Goal: Transaction & Acquisition: Purchase product/service

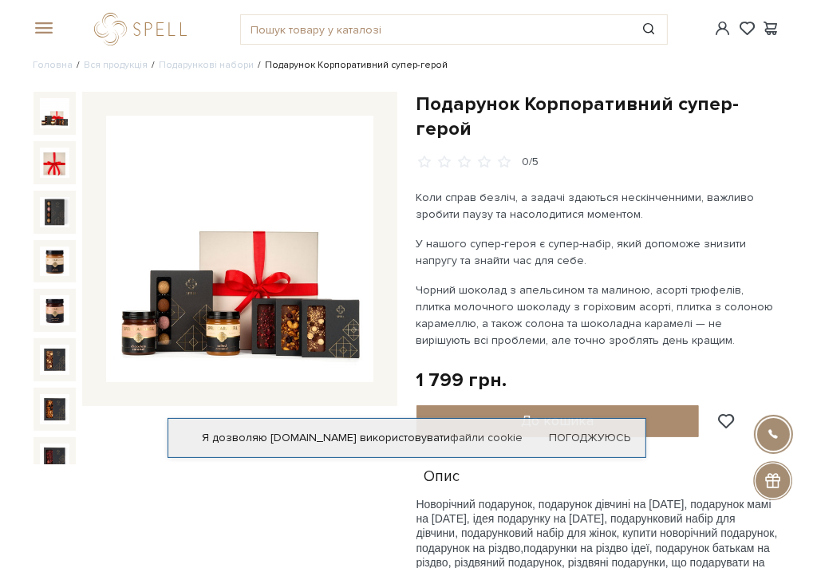
click at [101, 491] on div "Подарунок Корпоративний супер-герой 0/5" at bounding box center [215, 436] width 383 height 689
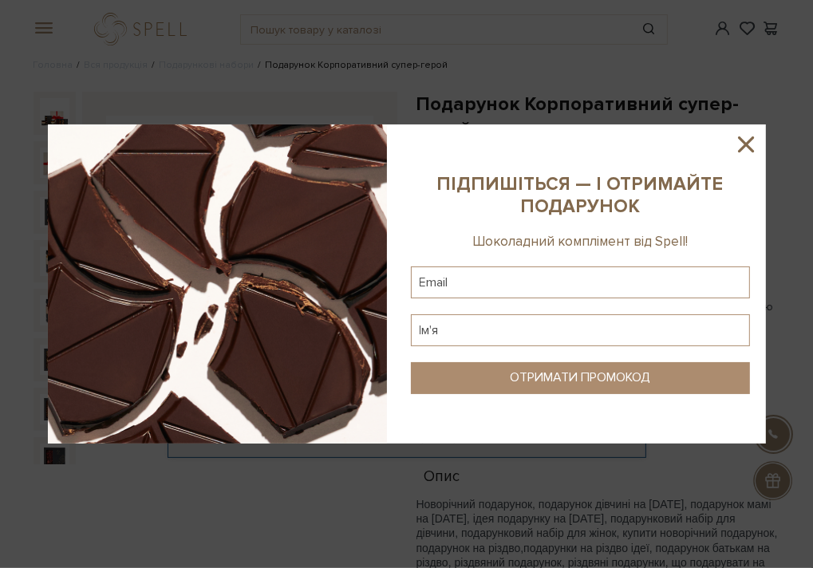
click at [746, 142] on icon at bounding box center [745, 144] width 27 height 27
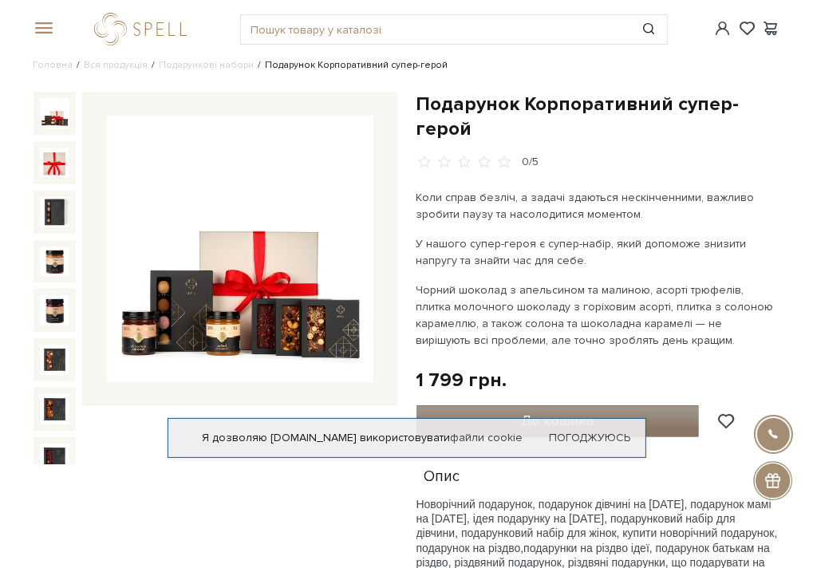
click at [487, 405] on button "До кошика" at bounding box center [557, 421] width 283 height 32
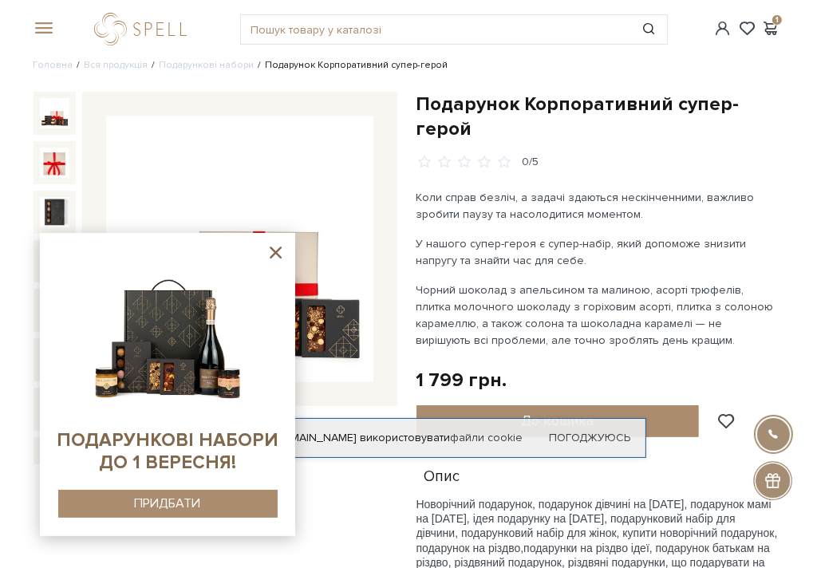
click at [278, 244] on icon at bounding box center [276, 253] width 20 height 20
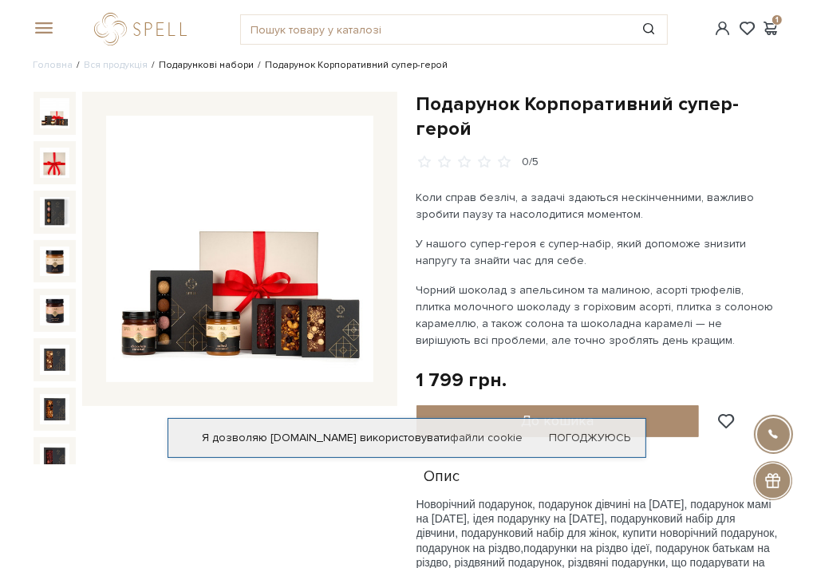
click at [204, 69] on link "Подарункові набори" at bounding box center [207, 65] width 95 height 12
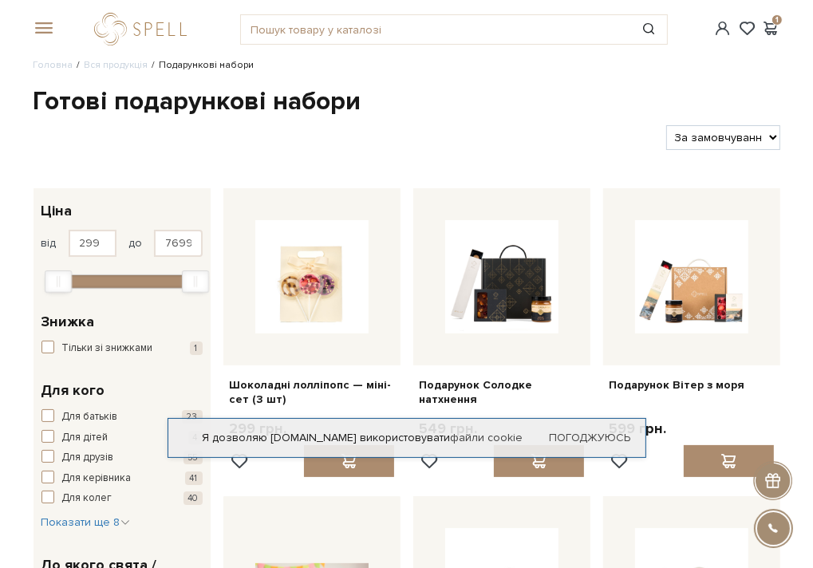
click at [744, 142] on select "За замовчуванням За Ціною (зростання) За Ціною (зменшення) Новинки За популярні…" at bounding box center [723, 137] width 114 height 25
select select "https://spellchocolate.com/our-productions/podarunkovi-box/?sort=p.price&order=…"
click at [666, 125] on select "За замовчуванням За Ціною (зростання) За Ціною (зменшення) Новинки За популярні…" at bounding box center [723, 137] width 114 height 25
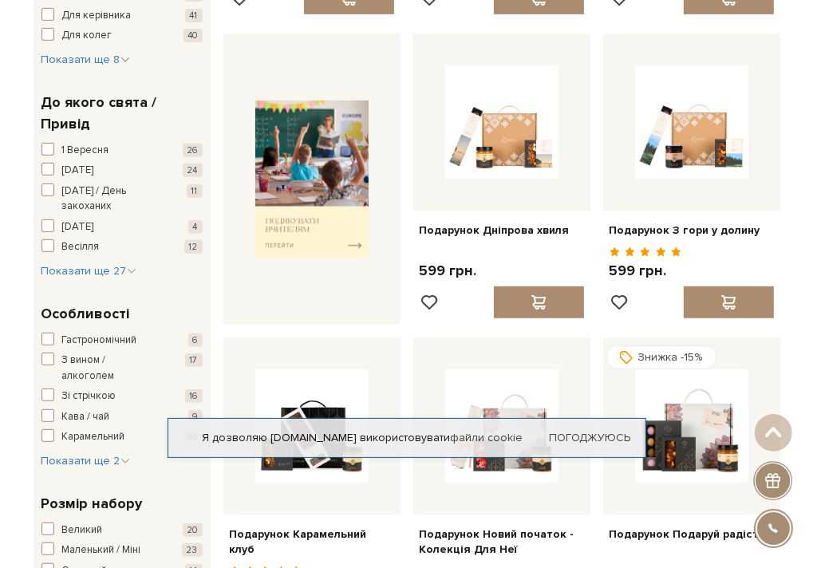
scroll to position [463, 0]
click at [588, 428] on div "Я дозволяю spellchocolate.com використовувати файли cookie Погоджуюсь" at bounding box center [407, 438] width 479 height 40
click at [582, 442] on link "Погоджуюсь" at bounding box center [590, 438] width 81 height 14
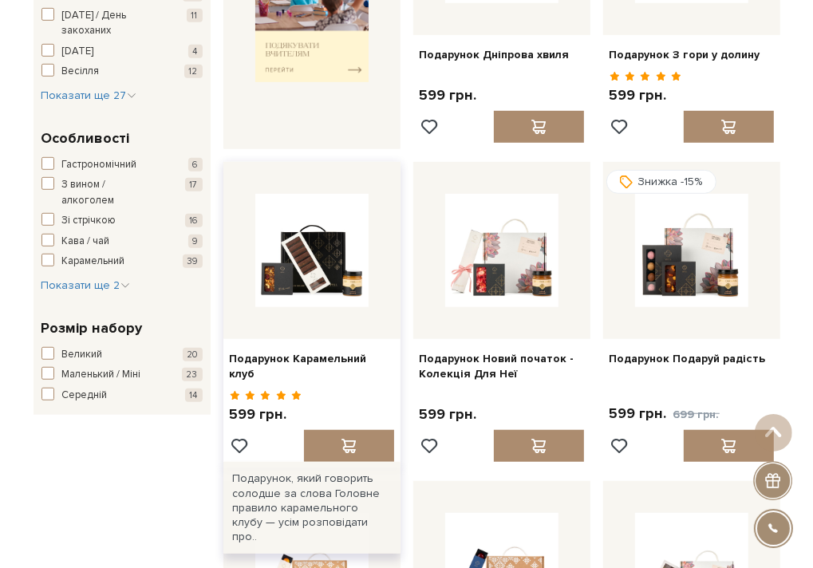
scroll to position [638, 0]
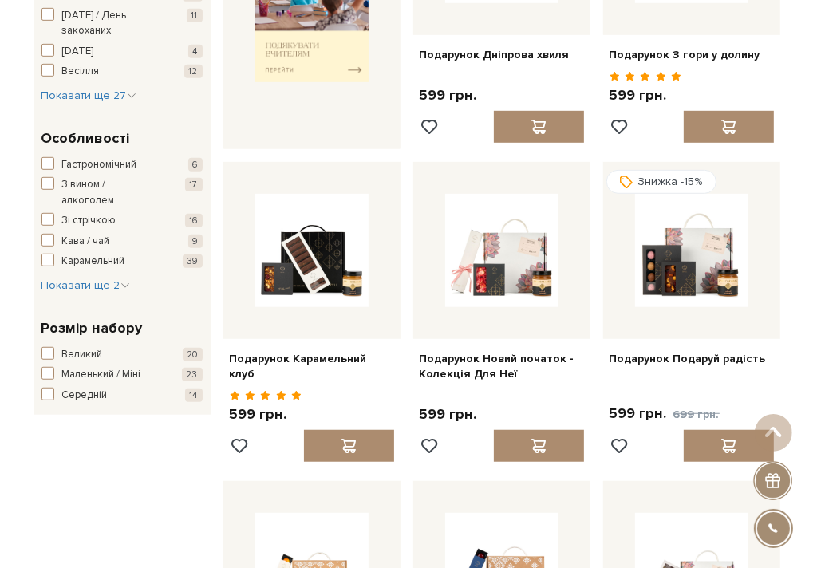
click at [201, 555] on div "Фільтр 299 - 7,7 тис. грн. Ціна від 299 до 7699 299 2 тис. 4 тис. 6 тис. 8 тис.…" at bounding box center [122, 476] width 190 height 1853
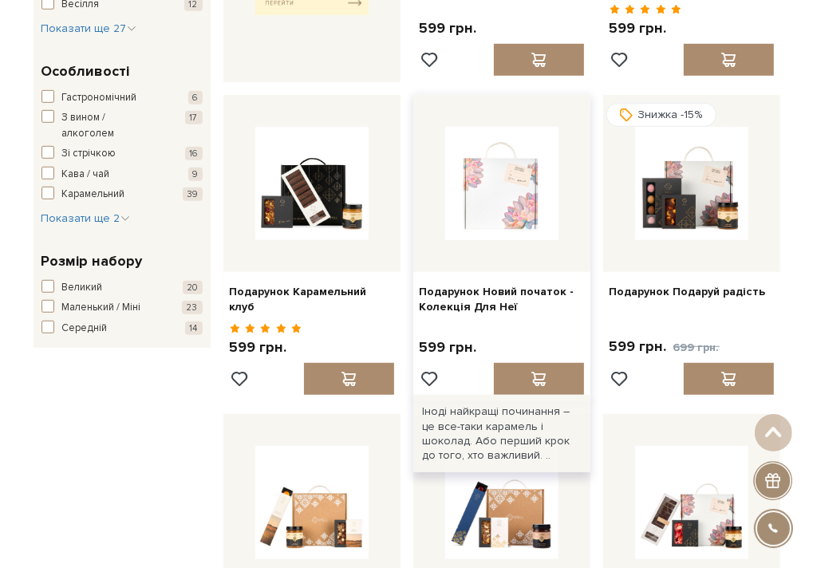
scroll to position [707, 0]
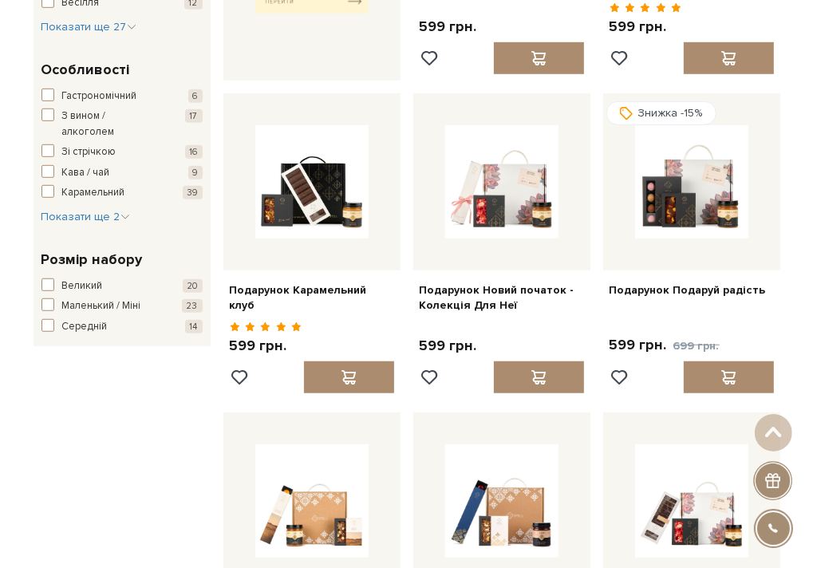
click at [170, 476] on div "Фільтр 299 - 7,7 тис. грн. Ціна від 299 до 7699 299 2 тис. 4 тис. 6 тис. 8 тис.…" at bounding box center [122, 407] width 190 height 1853
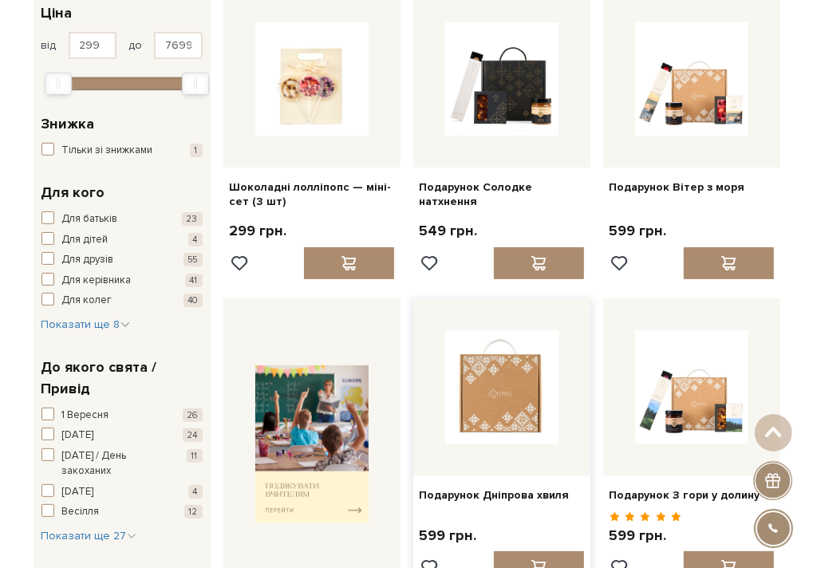
scroll to position [144, 0]
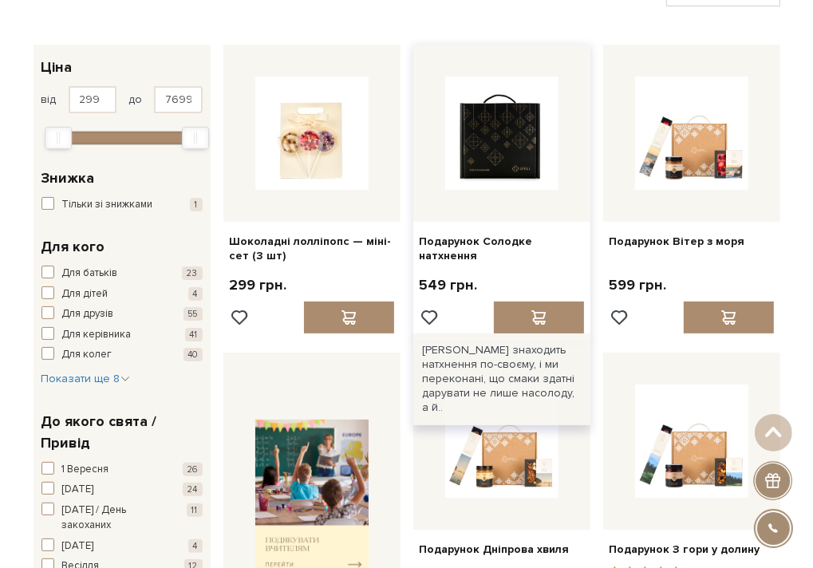
click at [511, 171] on img at bounding box center [501, 133] width 113 height 113
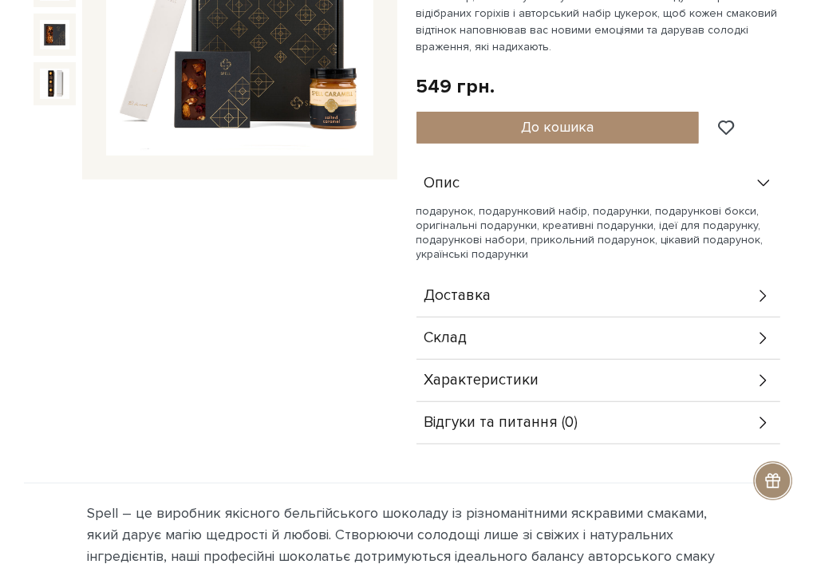
scroll to position [227, 0]
click at [529, 318] on div "Склад" at bounding box center [598, 338] width 364 height 41
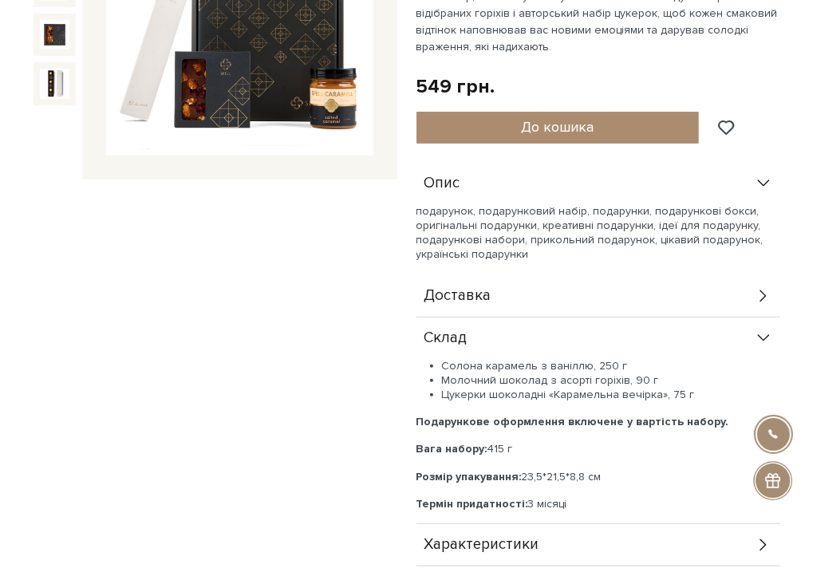
scroll to position [0, 0]
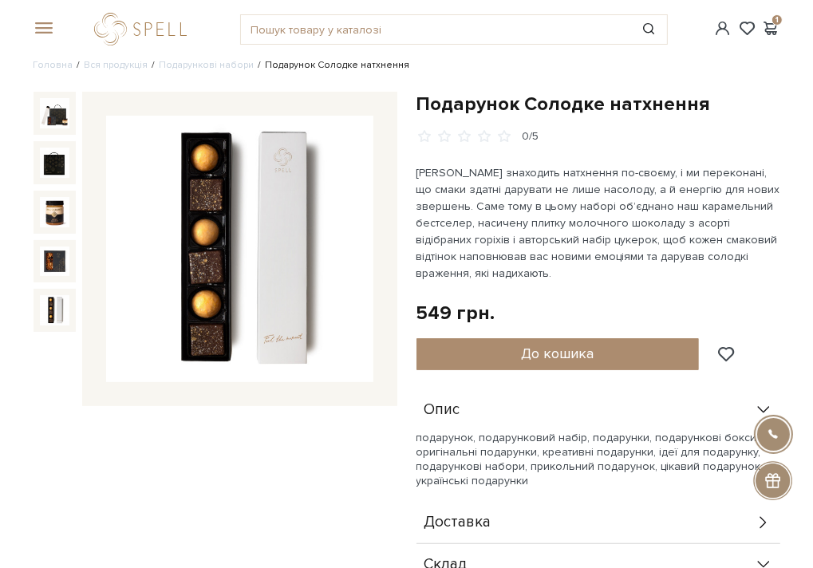
click at [48, 302] on img at bounding box center [55, 310] width 30 height 30
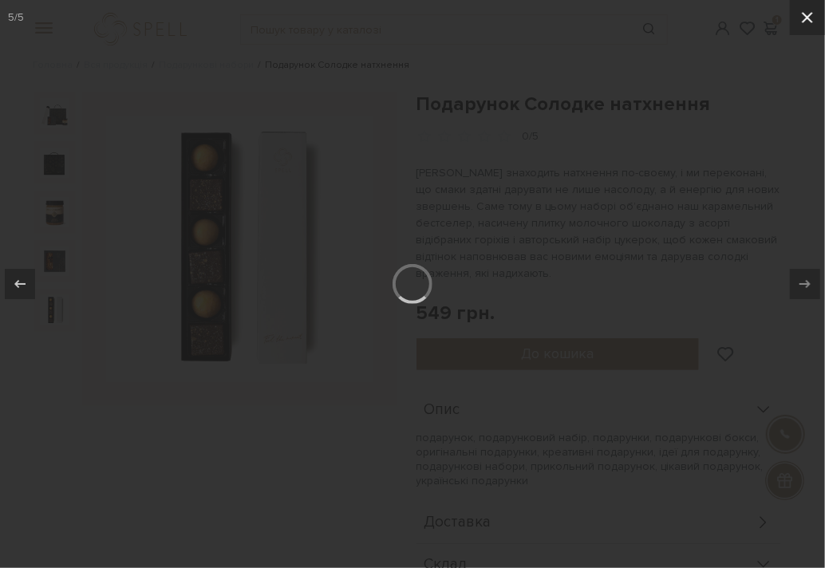
click at [804, 14] on icon at bounding box center [807, 17] width 11 height 11
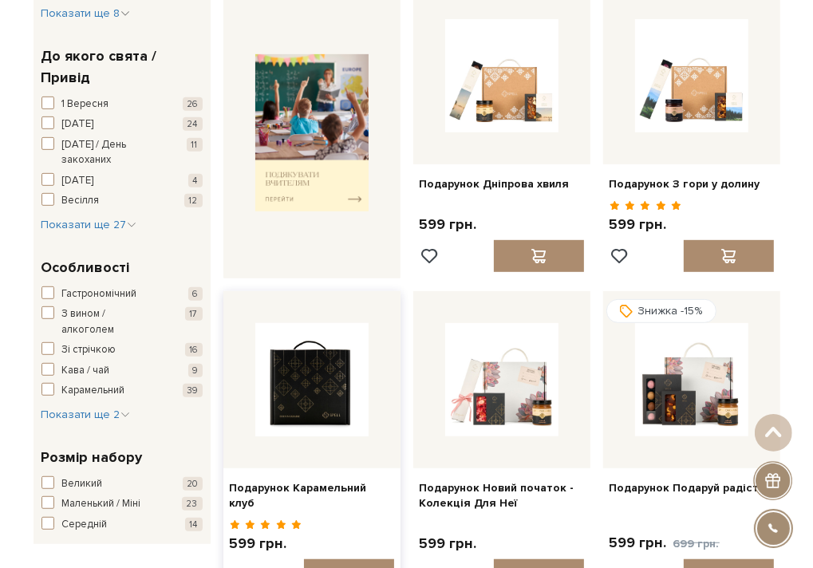
scroll to position [507, 0]
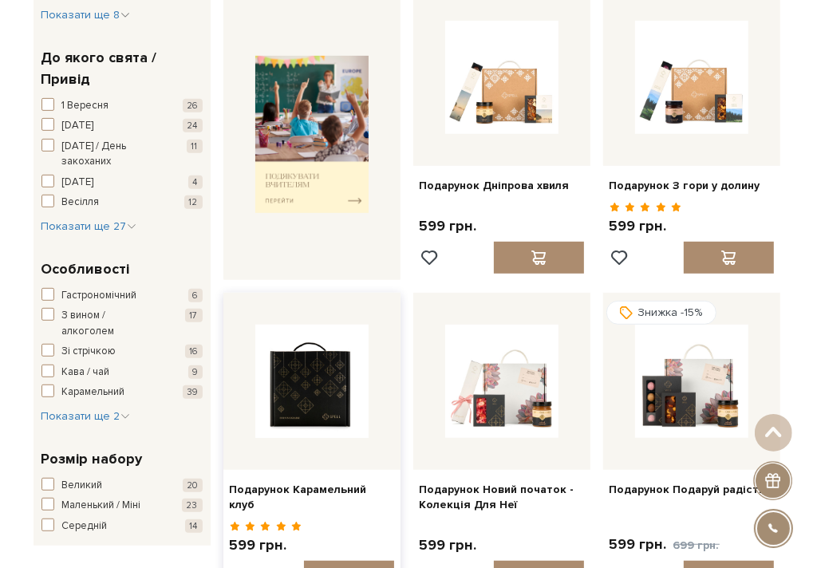
click at [306, 392] on img at bounding box center [311, 381] width 113 height 113
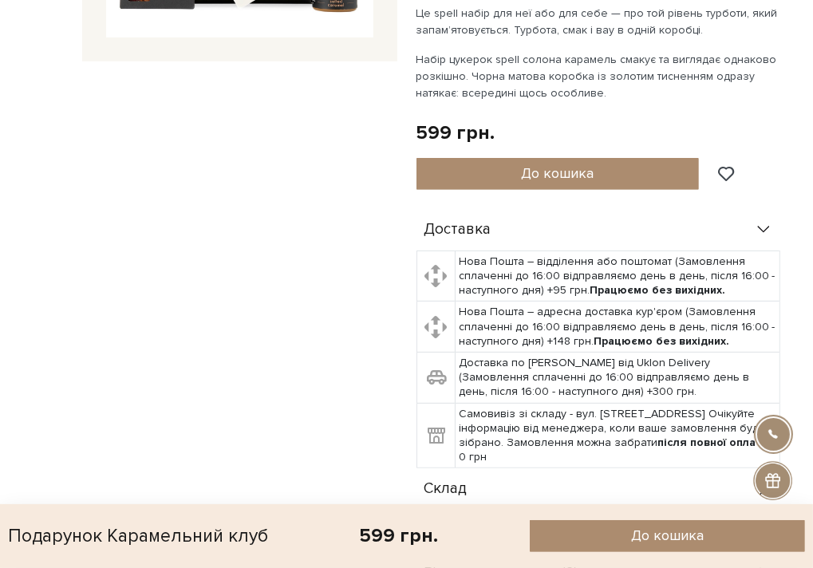
scroll to position [632, 0]
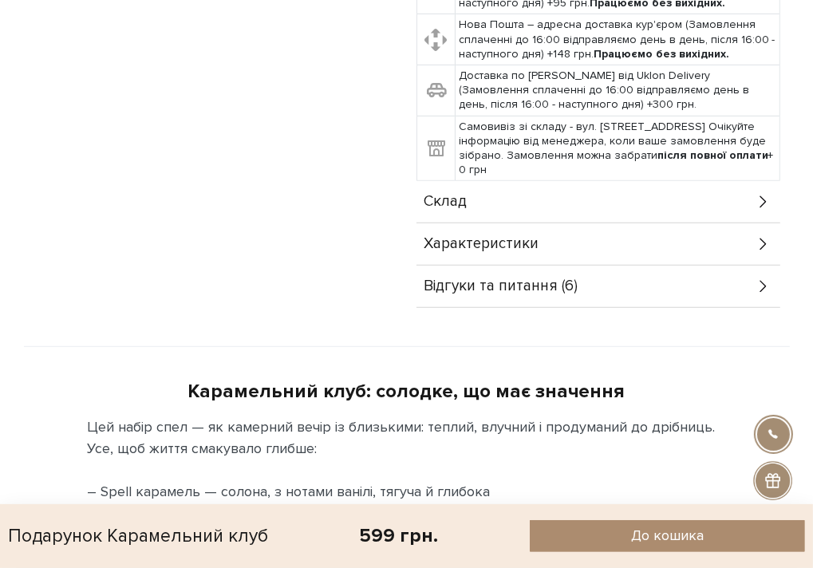
click at [504, 216] on div "Склад" at bounding box center [598, 201] width 364 height 41
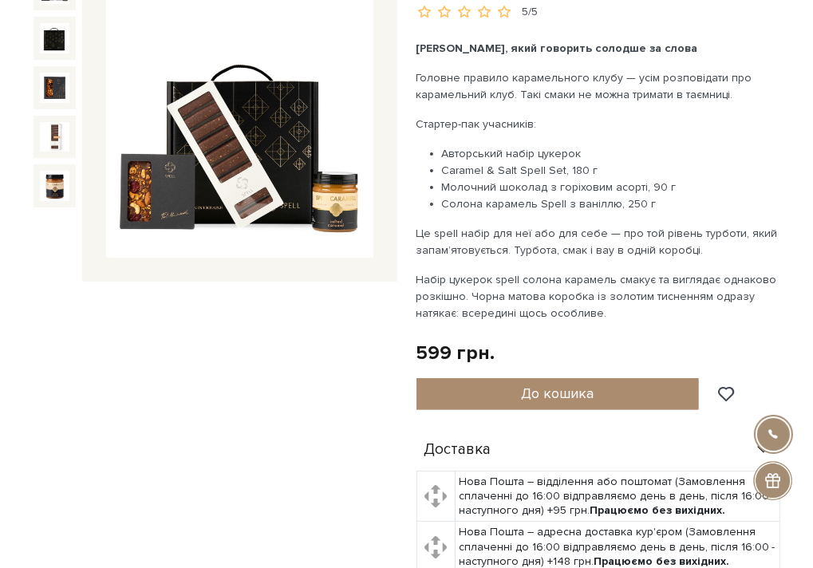
scroll to position [126, 0]
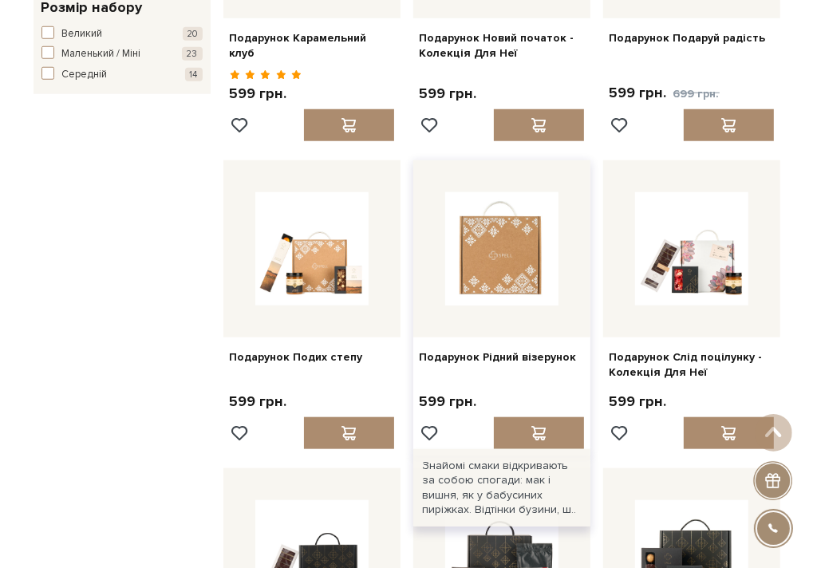
scroll to position [945, 0]
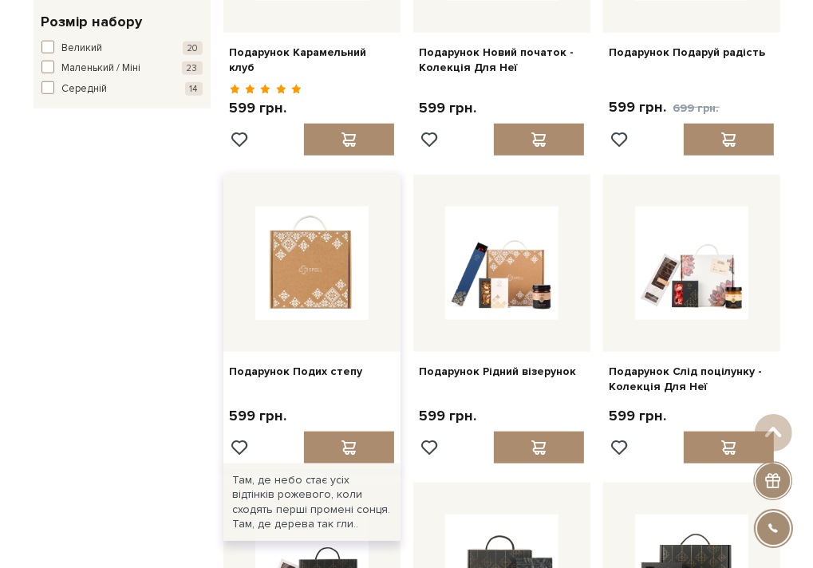
click at [326, 302] on img at bounding box center [311, 263] width 113 height 113
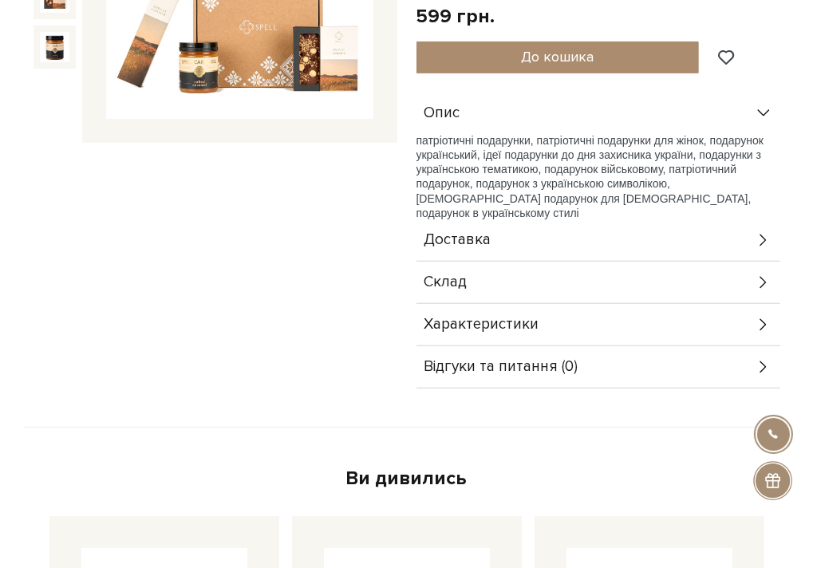
scroll to position [282, 0]
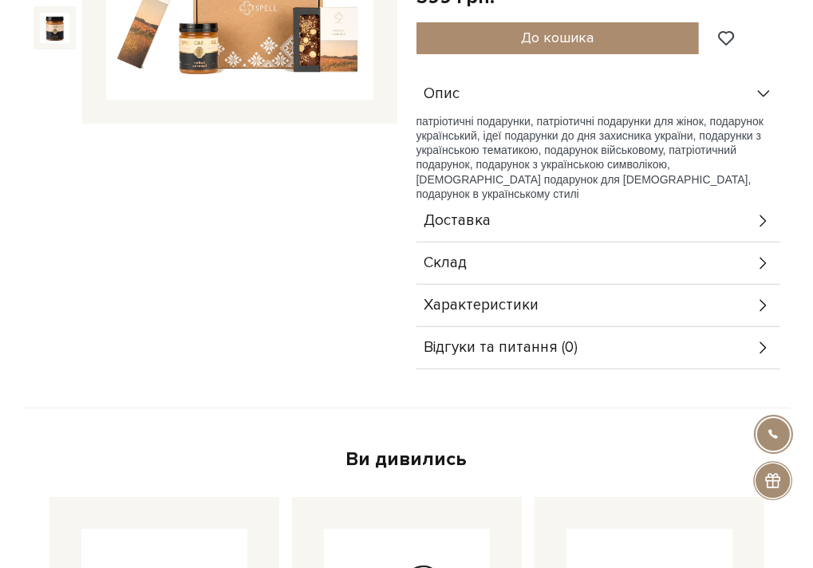
click at [459, 256] on span "Склад" at bounding box center [445, 263] width 43 height 14
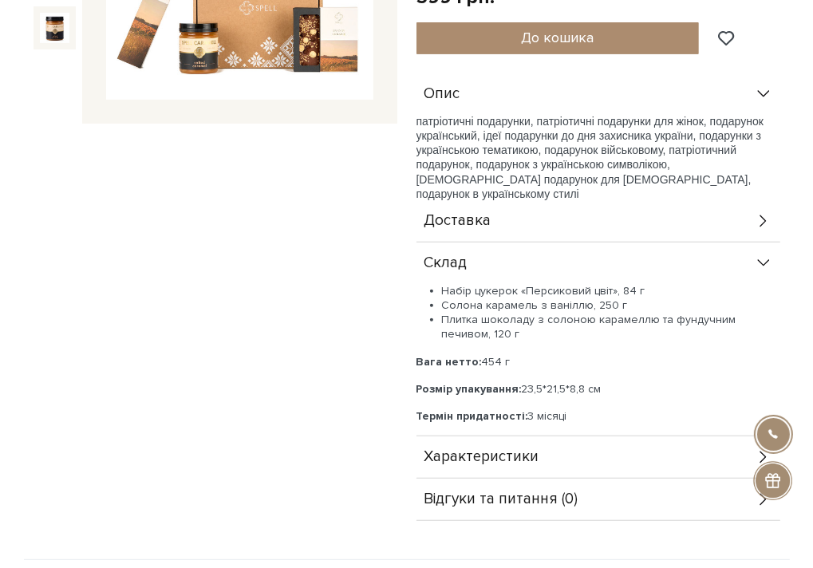
scroll to position [62, 0]
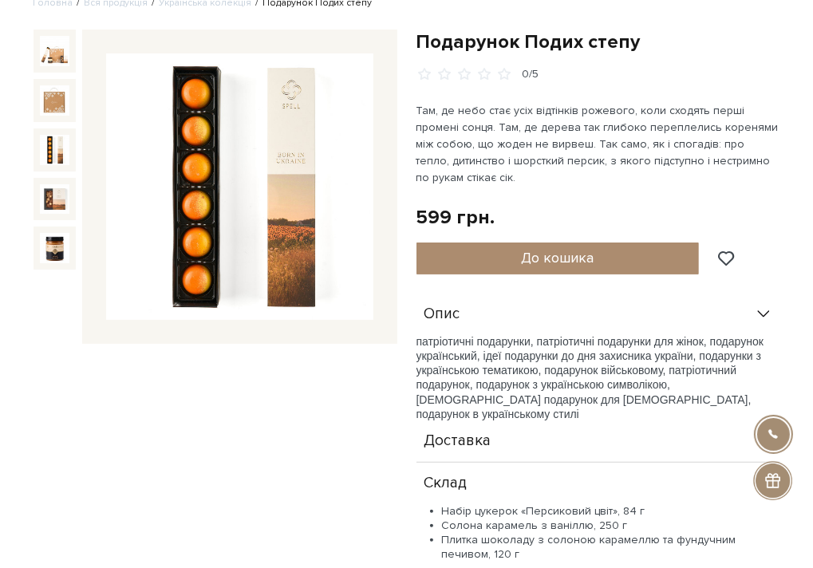
click at [58, 148] on img at bounding box center [55, 150] width 30 height 30
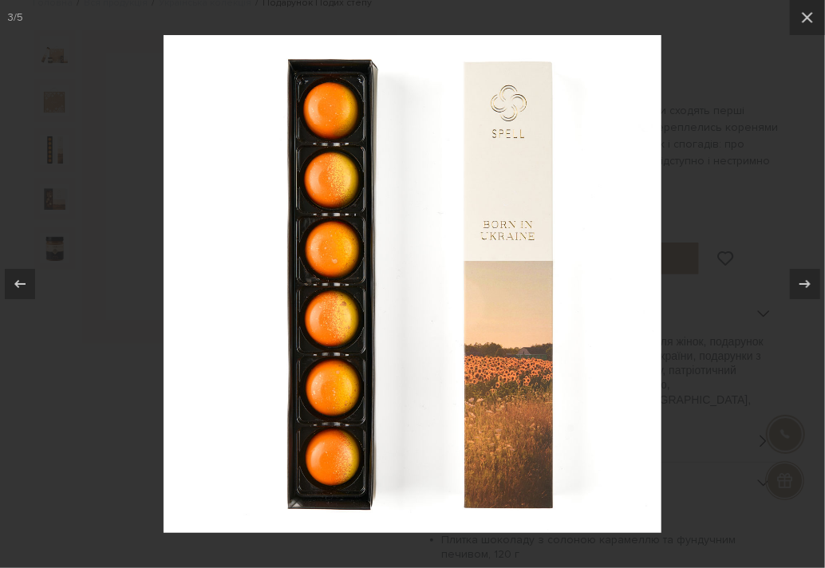
click at [51, 186] on div at bounding box center [412, 284] width 825 height 568
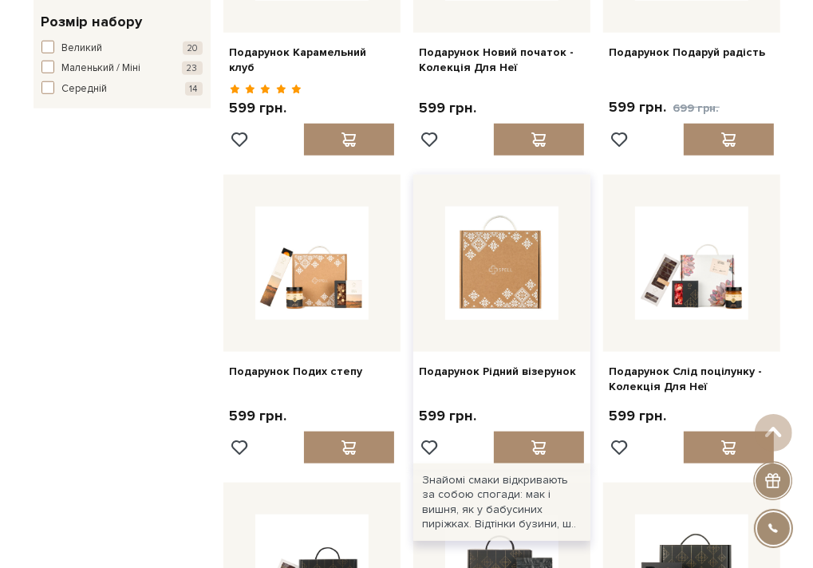
click at [487, 293] on img at bounding box center [501, 263] width 113 height 113
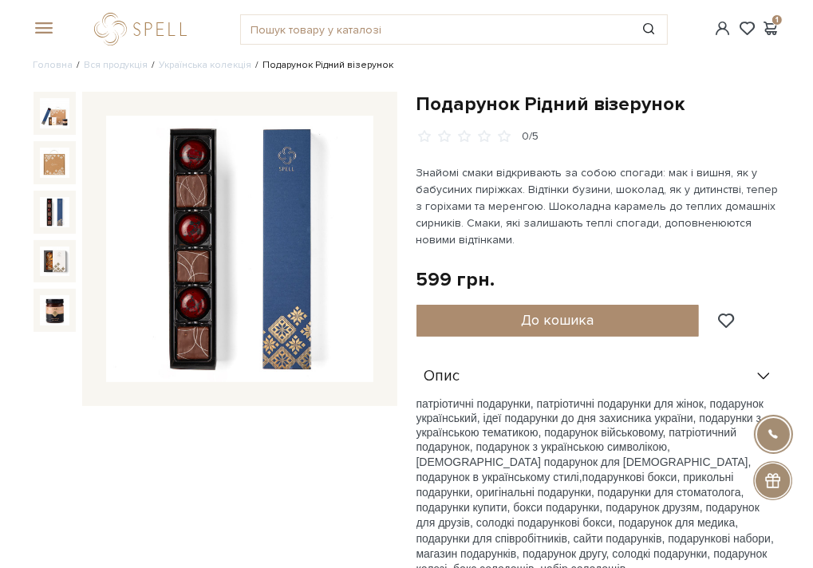
click at [57, 207] on img at bounding box center [55, 212] width 30 height 30
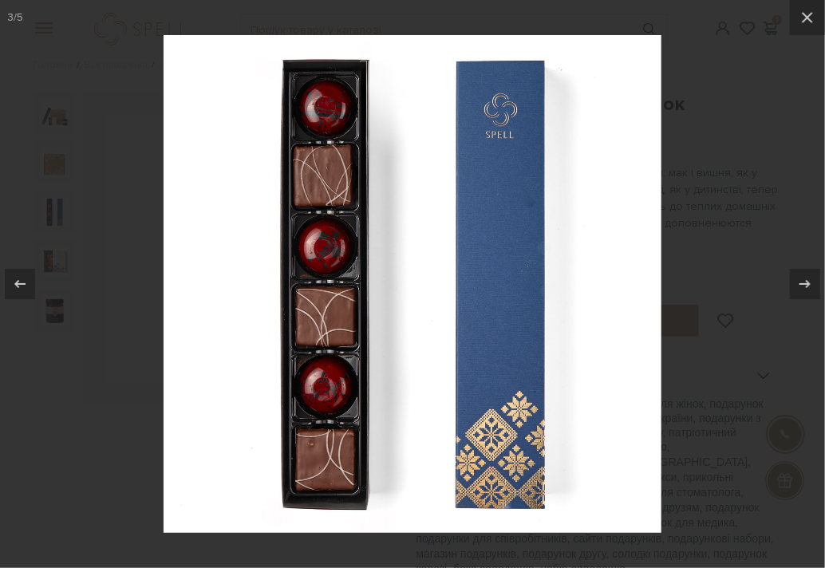
click at [714, 284] on div at bounding box center [412, 284] width 825 height 568
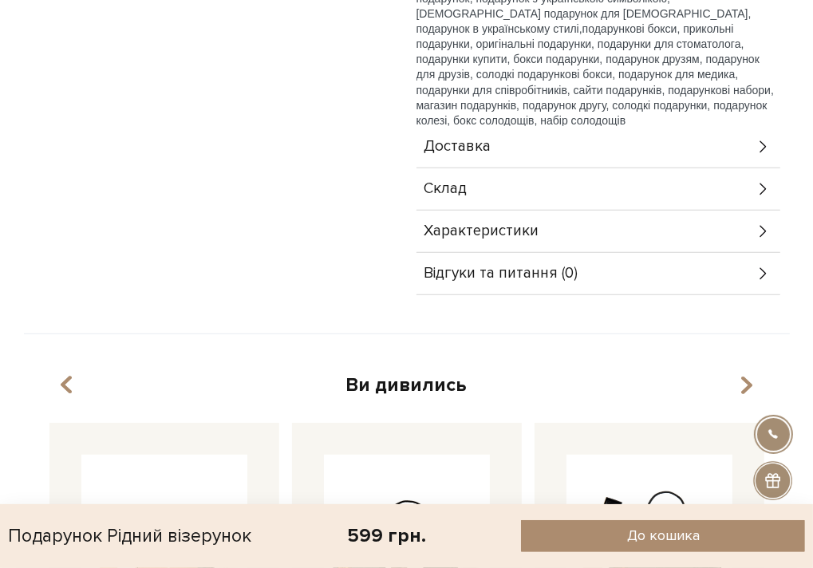
scroll to position [475, 0]
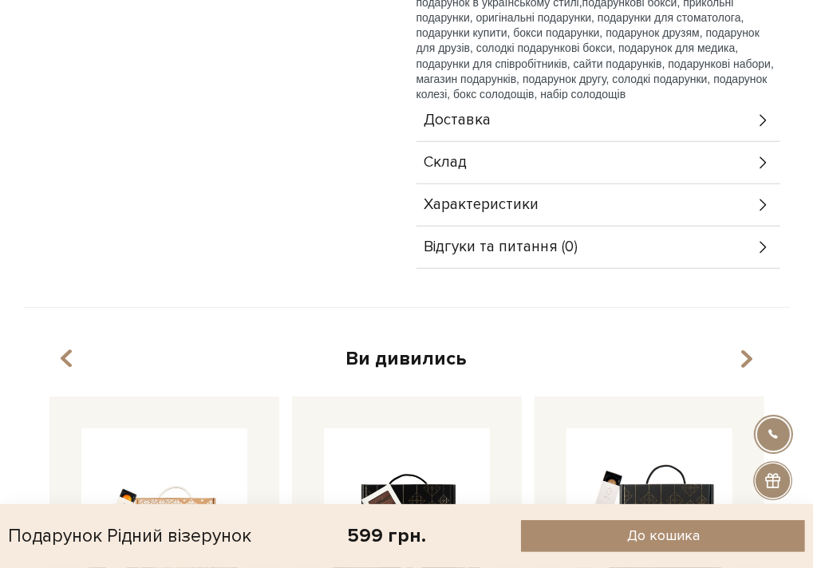
click at [671, 172] on div "Склад" at bounding box center [598, 162] width 364 height 41
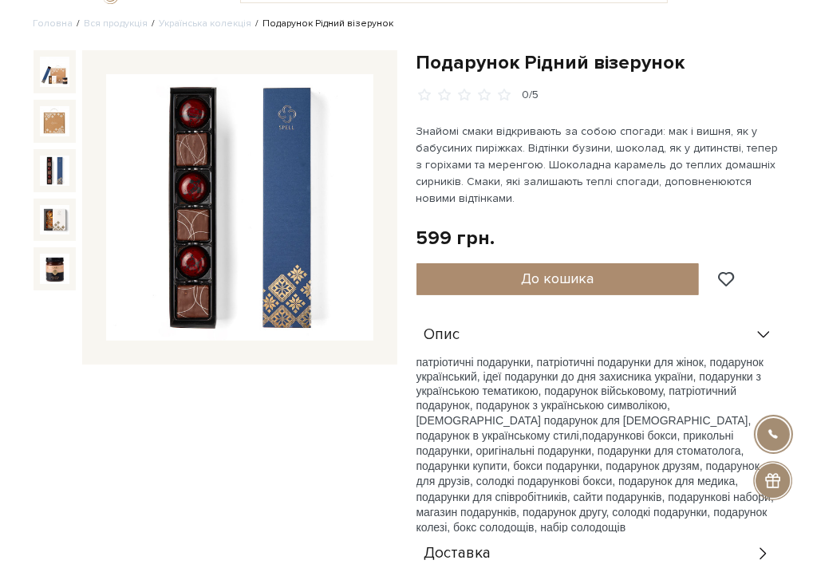
scroll to position [22, 0]
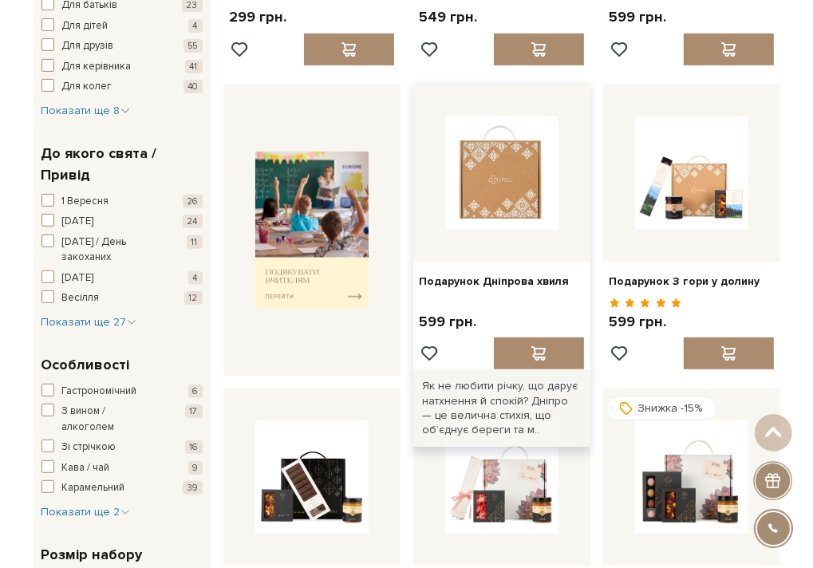
scroll to position [701, 0]
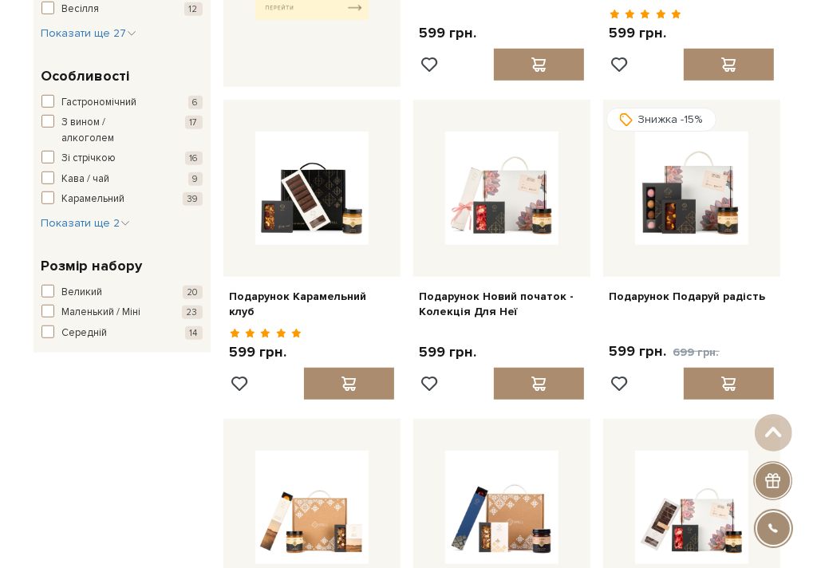
click at [61, 500] on div "Фільтр 299 - 7,7 тис. грн. Ціна від 299 до 7699 299 2 тис. 4 тис. 6 тис. 8 тис.…" at bounding box center [122, 414] width 190 height 1853
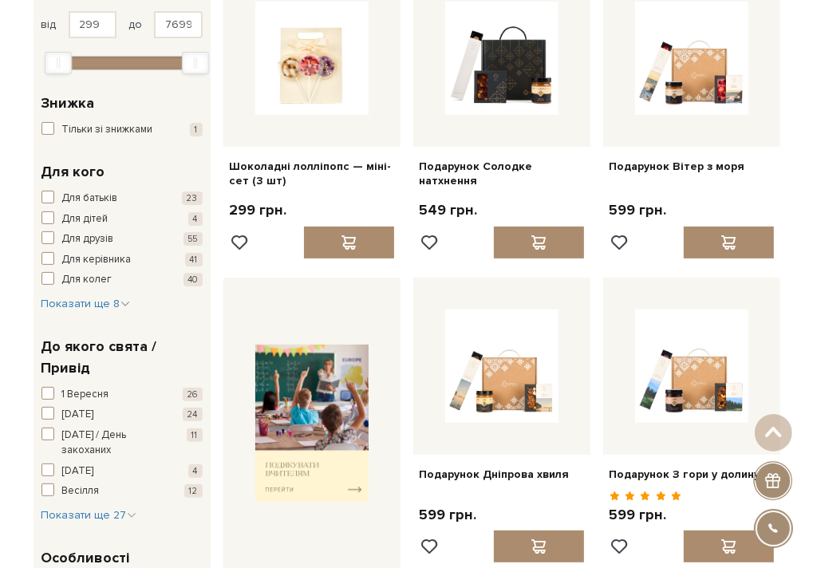
scroll to position [219, 0]
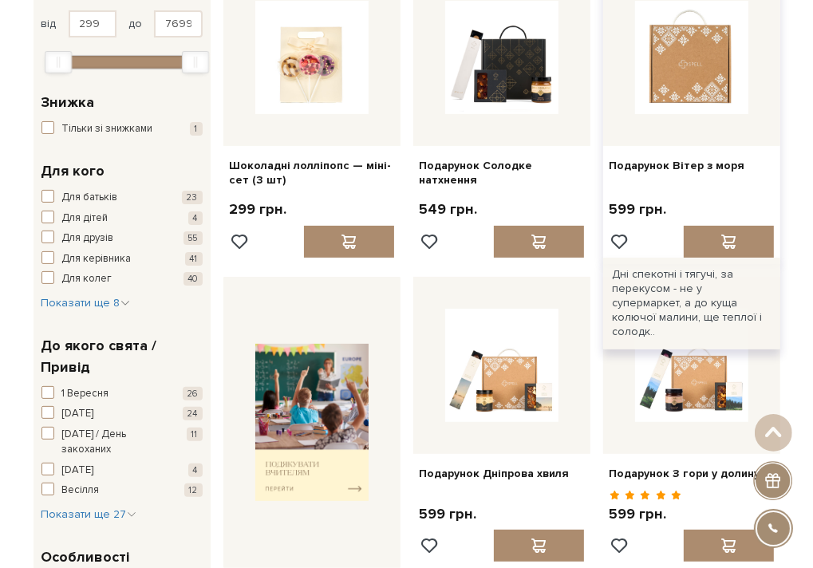
click at [644, 82] on img at bounding box center [691, 57] width 113 height 113
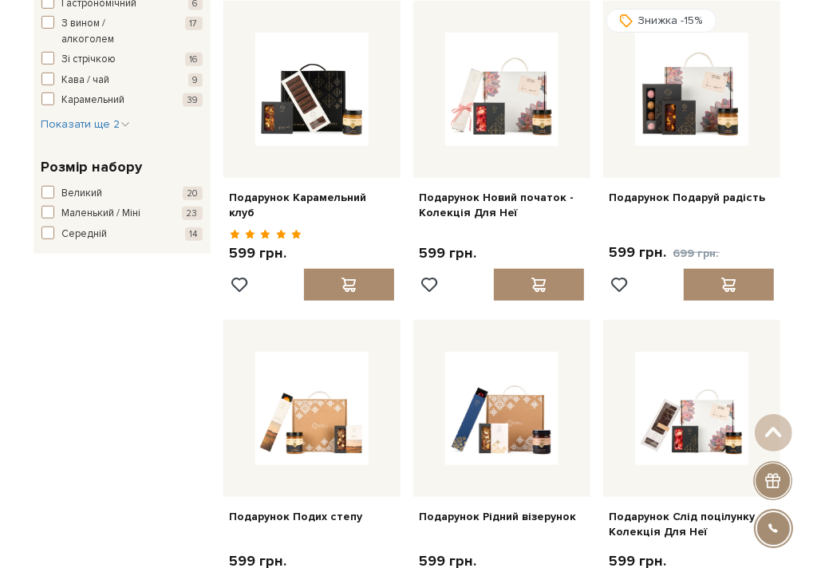
scroll to position [799, 0]
